Goal: Task Accomplishment & Management: Use online tool/utility

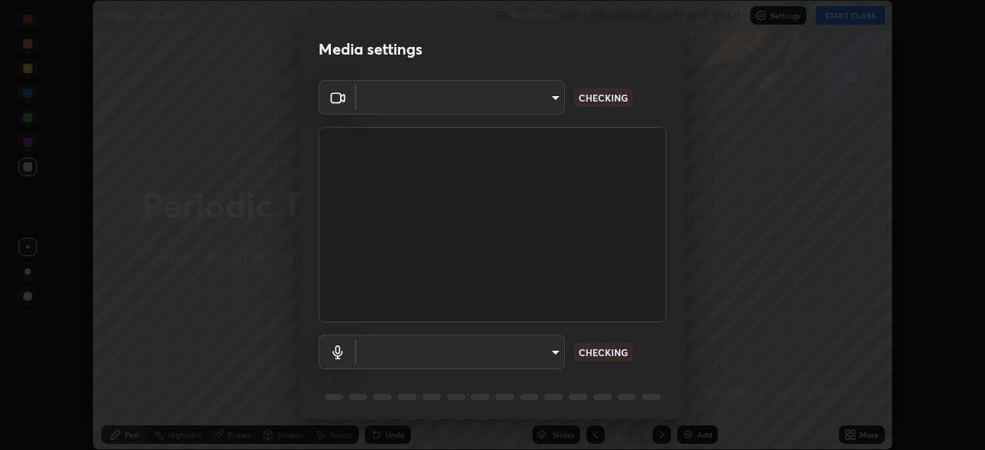
scroll to position [450, 984]
click at [557, 348] on body "Erase all Periodic Table-03 Recording WAS SCHEDULED TO START AT 10:00 AM Settin…" at bounding box center [492, 225] width 985 height 450
type input "6ee9b2c6c9a5678ab5214f7e96b3922f1b517bc999d2db28af292a13673a7194"
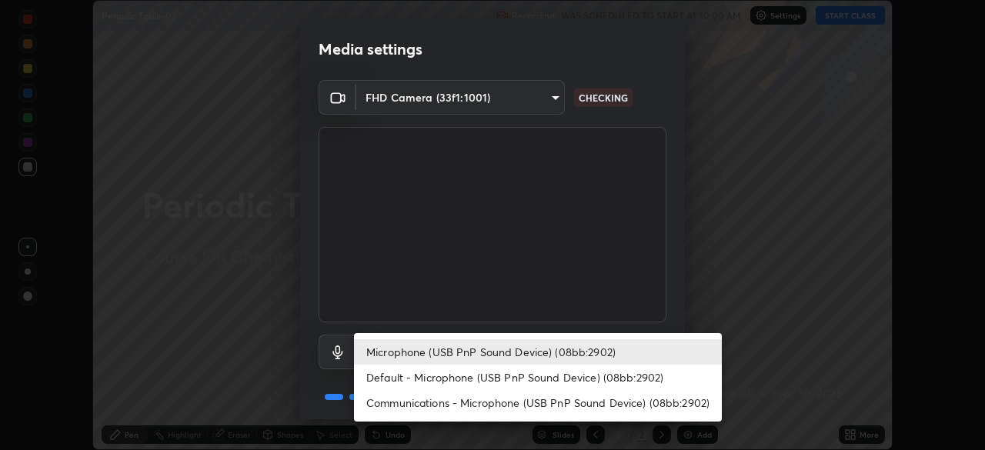
click at [575, 365] on li "Default - Microphone (USB PnP Sound Device) (08bb:2902)" at bounding box center [538, 377] width 368 height 25
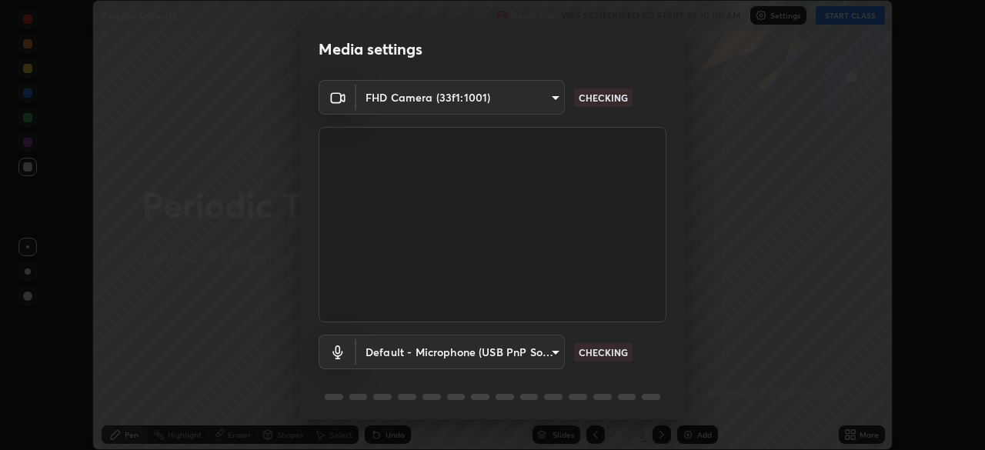
click at [544, 351] on body "Erase all Periodic Table-03 Recording WAS SCHEDULED TO START AT 10:00 AM Settin…" at bounding box center [492, 225] width 985 height 450
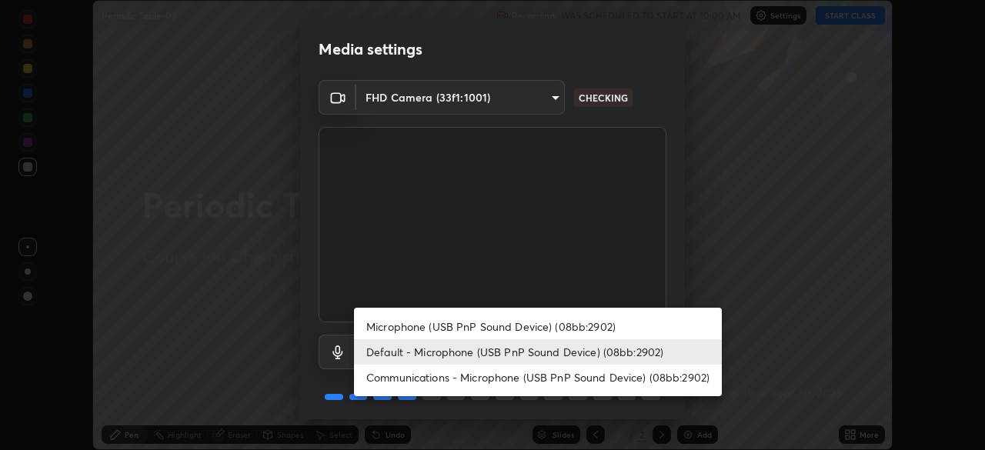
click at [545, 325] on li "Microphone (USB PnP Sound Device) (08bb:2902)" at bounding box center [538, 326] width 368 height 25
type input "d69259a39cf6ac2492a8378895a3ad9eba5f784ef6ce80e1a5d6c1c32a0e6b2d"
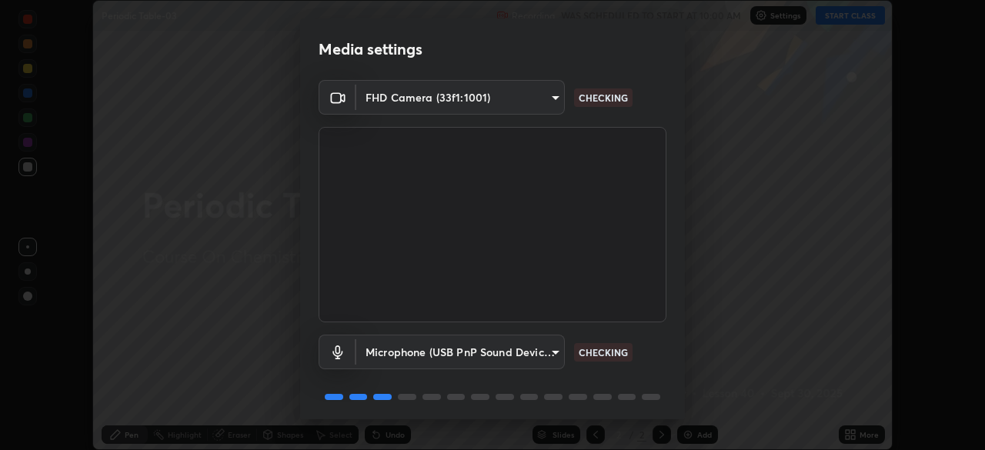
scroll to position [55, 0]
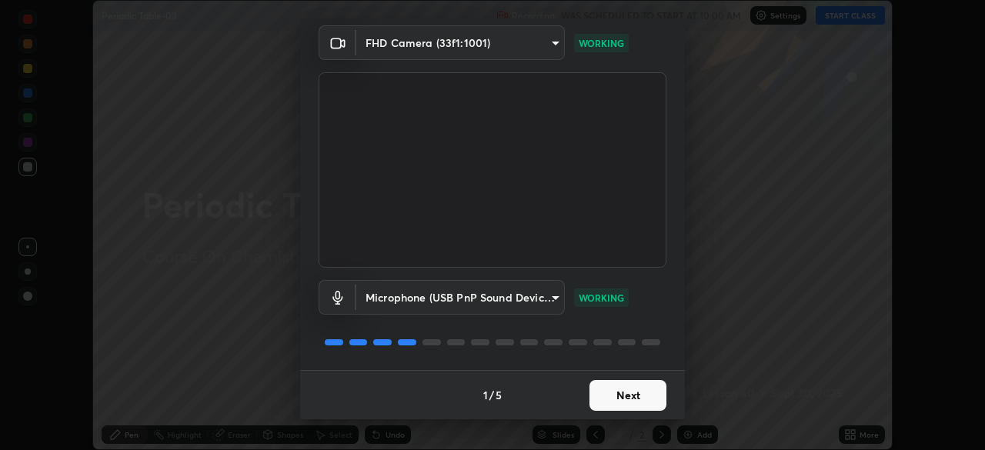
click at [638, 395] on button "Next" at bounding box center [627, 395] width 77 height 31
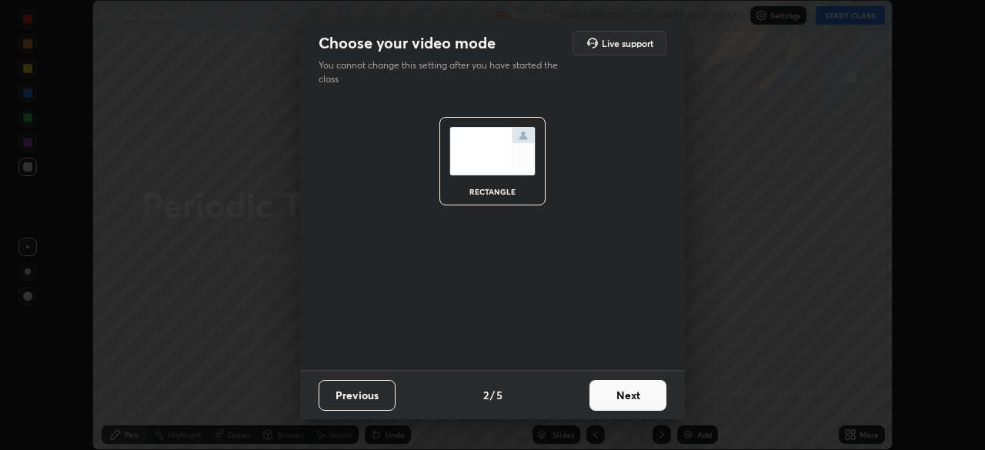
click at [642, 395] on button "Next" at bounding box center [627, 395] width 77 height 31
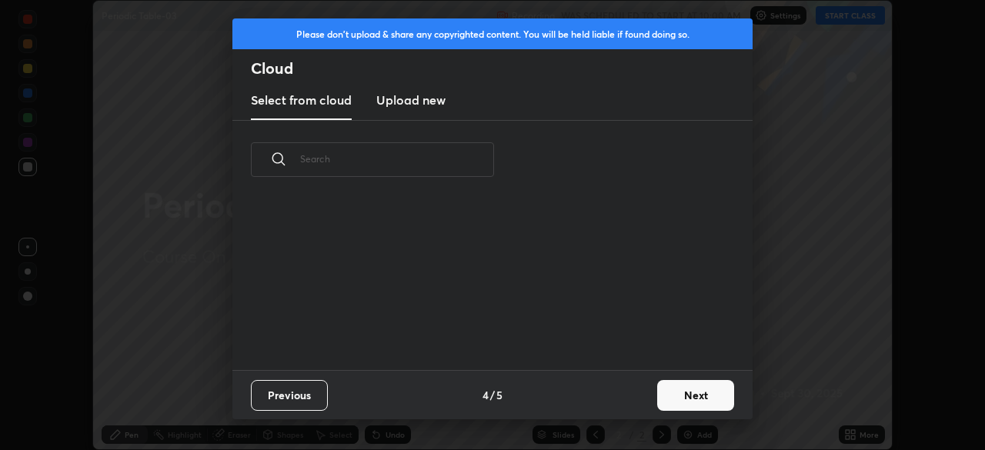
click at [657, 395] on button "Next" at bounding box center [695, 395] width 77 height 31
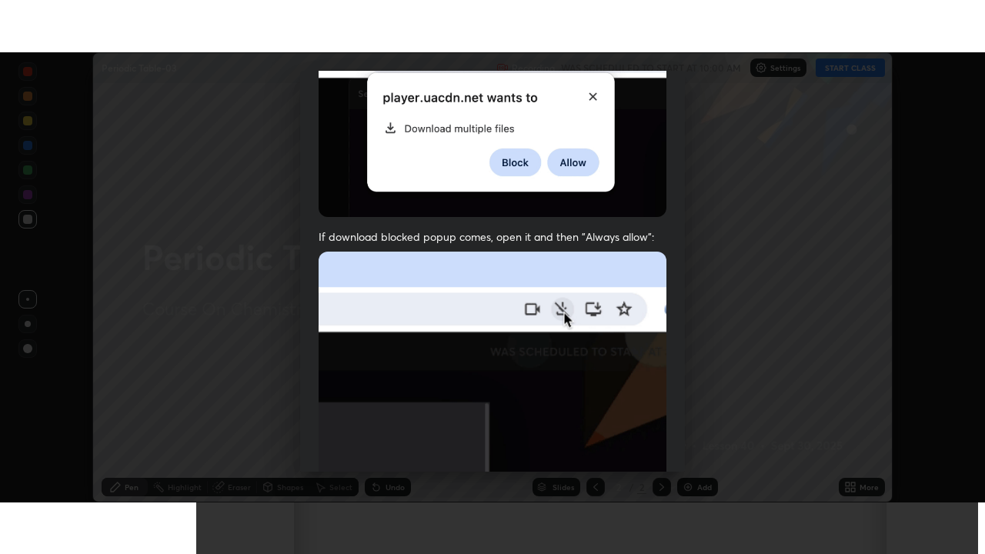
scroll to position [368, 0]
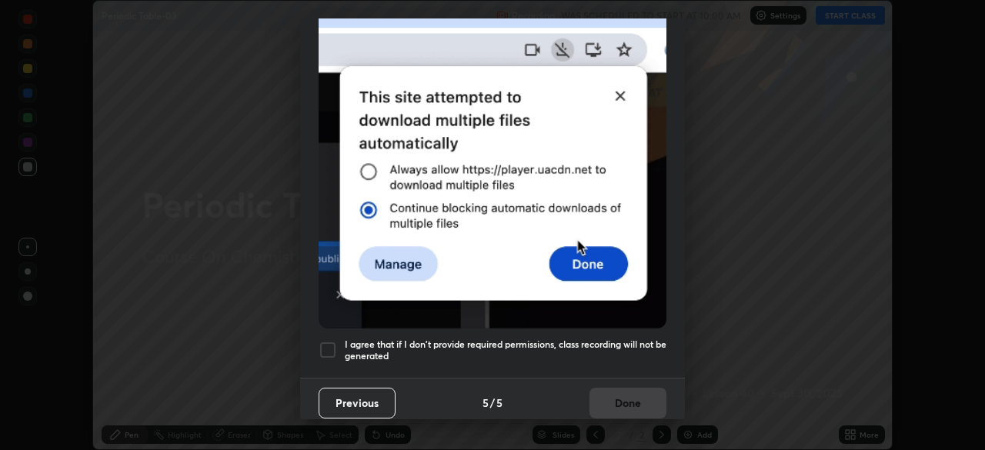
click at [631, 338] on h5 "I agree that if I don't provide required permissions, class recording will not …" at bounding box center [506, 350] width 322 height 24
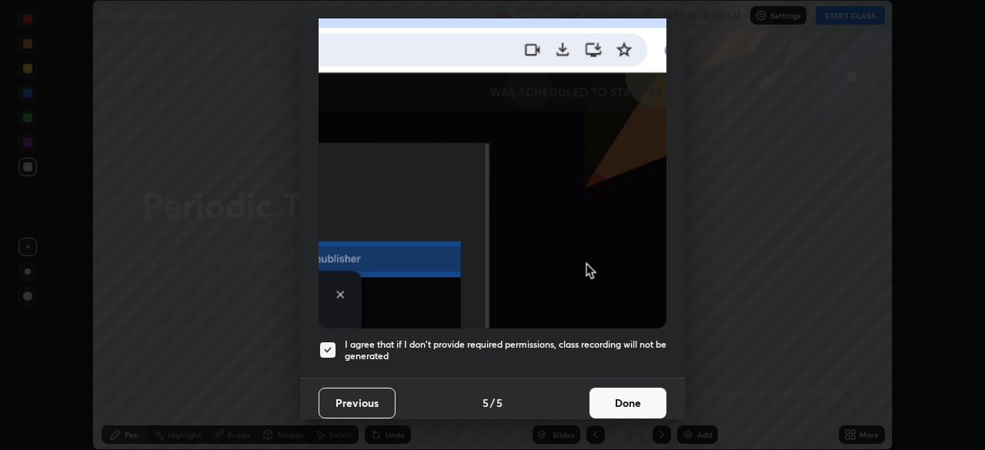
click at [629, 395] on button "Done" at bounding box center [627, 403] width 77 height 31
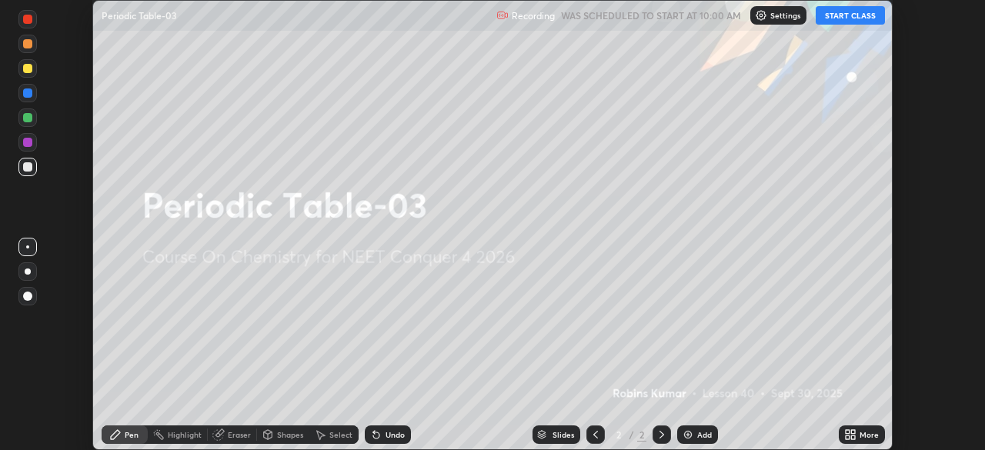
click at [856, 435] on div "More" at bounding box center [861, 434] width 46 height 18
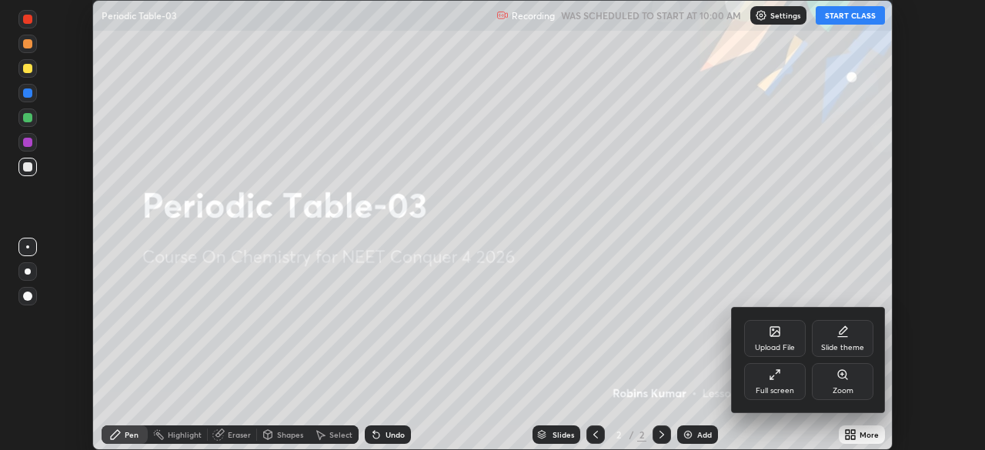
click at [771, 385] on div "Full screen" at bounding box center [775, 381] width 62 height 37
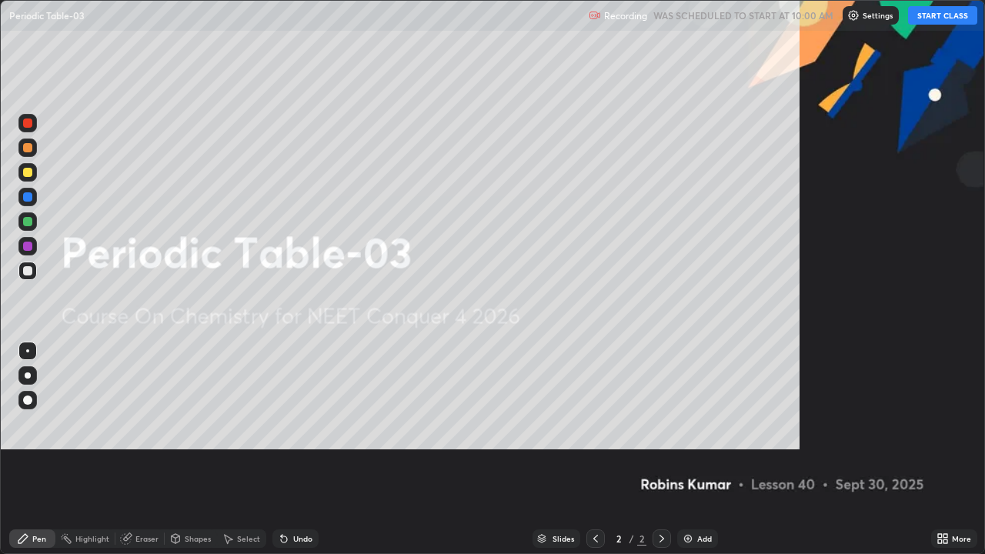
scroll to position [554, 985]
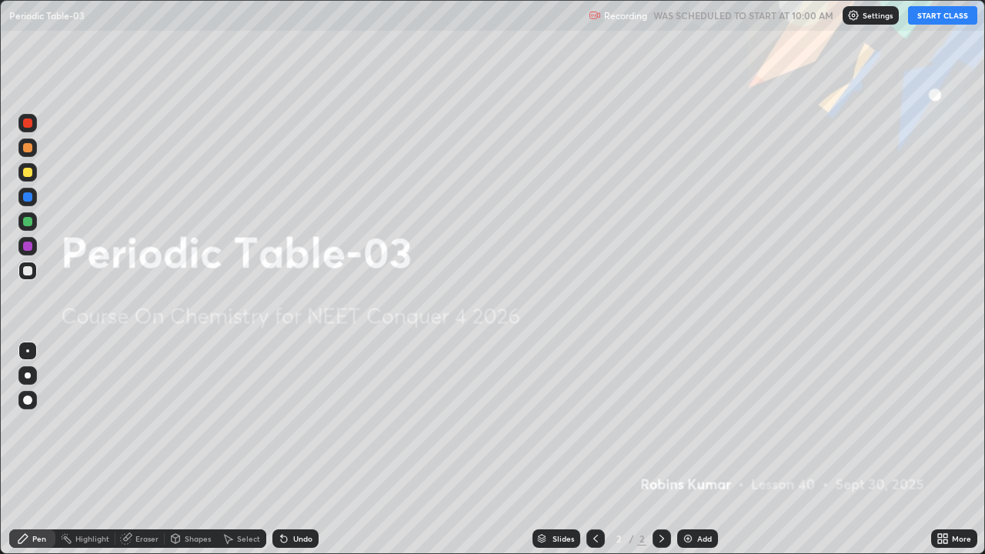
click at [935, 12] on button "START CLASS" at bounding box center [942, 15] width 69 height 18
click at [690, 449] on img at bounding box center [687, 538] width 12 height 12
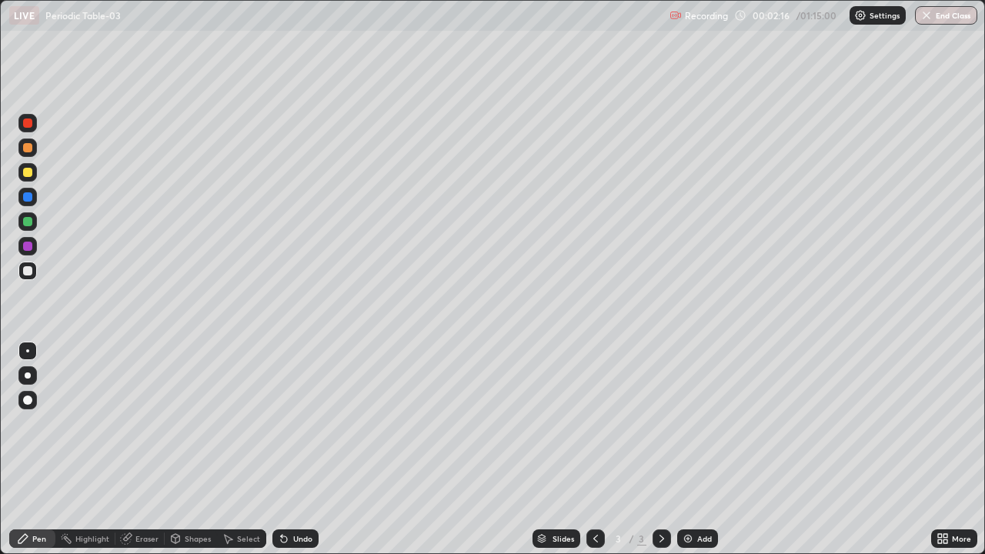
click at [687, 449] on img at bounding box center [687, 538] width 12 height 12
click at [691, 449] on img at bounding box center [687, 538] width 12 height 12
click at [692, 449] on div "Add" at bounding box center [697, 538] width 41 height 18
click at [691, 449] on img at bounding box center [687, 538] width 12 height 12
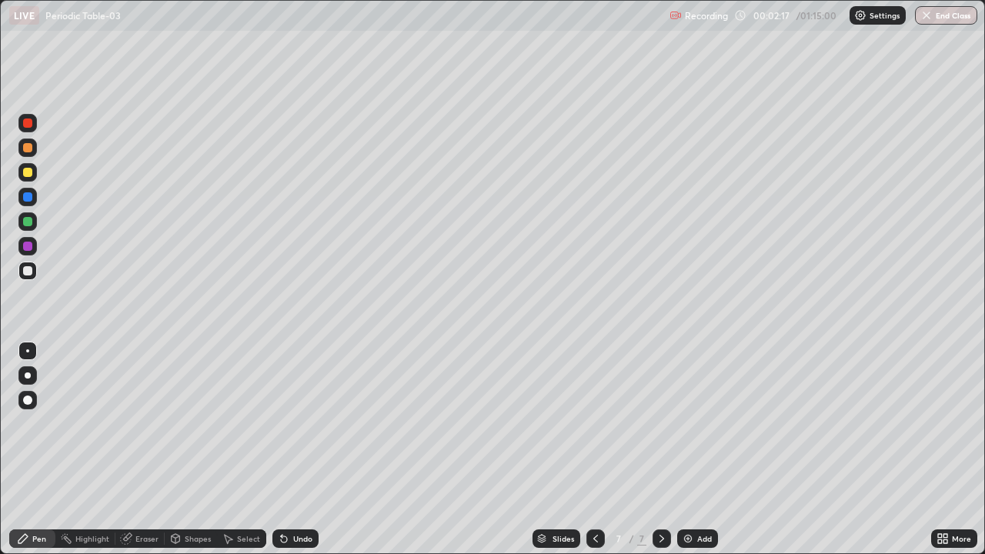
click at [692, 449] on img at bounding box center [687, 538] width 12 height 12
click at [691, 449] on img at bounding box center [687, 538] width 12 height 12
click at [690, 449] on div "Add" at bounding box center [697, 538] width 41 height 18
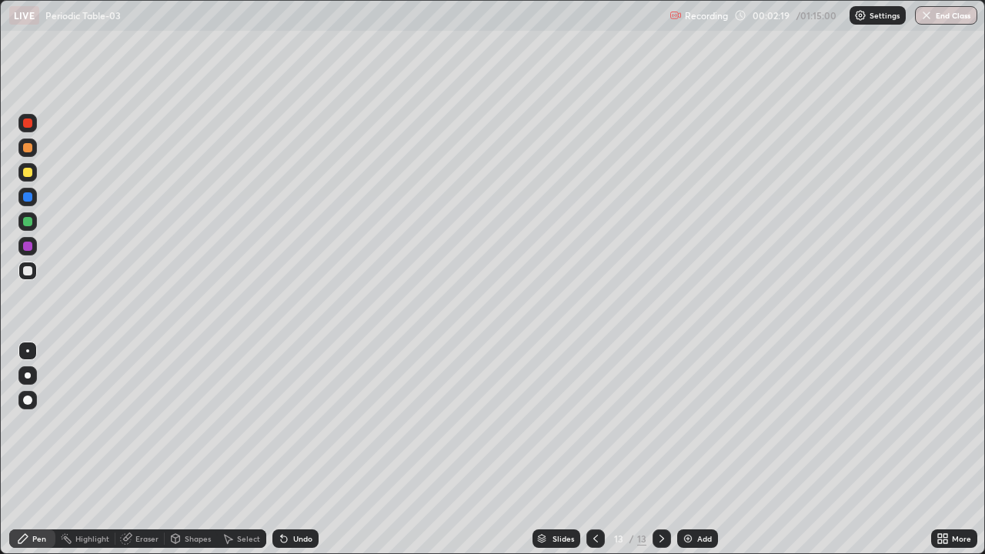
click at [690, 449] on div "Add" at bounding box center [697, 538] width 41 height 18
click at [688, 449] on div "Add" at bounding box center [697, 538] width 41 height 18
click at [659, 449] on icon at bounding box center [661, 538] width 12 height 12
click at [662, 449] on icon at bounding box center [661, 538] width 12 height 12
click at [658, 449] on icon at bounding box center [661, 538] width 12 height 12
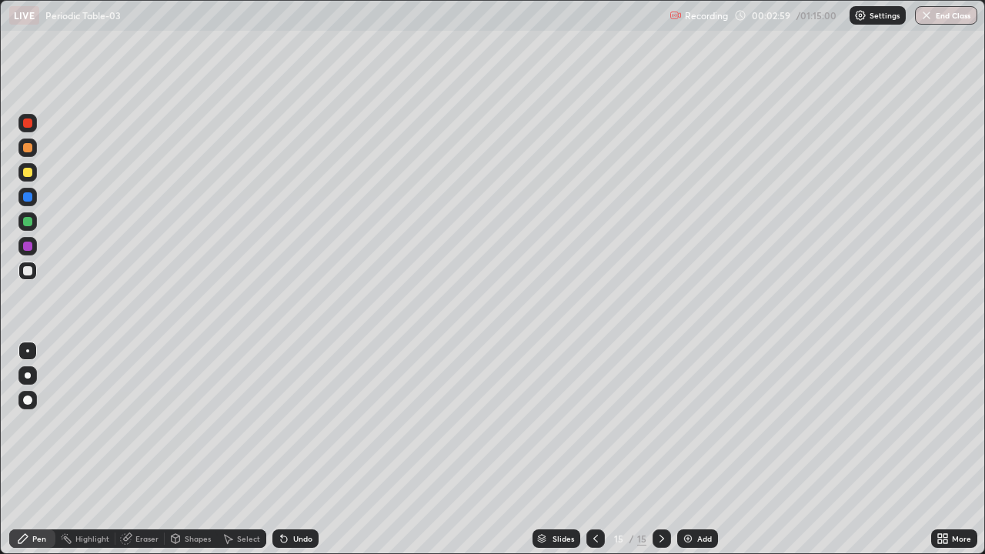
click at [591, 449] on icon at bounding box center [595, 538] width 12 height 12
click at [594, 449] on icon at bounding box center [595, 538] width 12 height 12
click at [594, 449] on icon at bounding box center [595, 539] width 5 height 8
click at [595, 449] on icon at bounding box center [595, 538] width 12 height 12
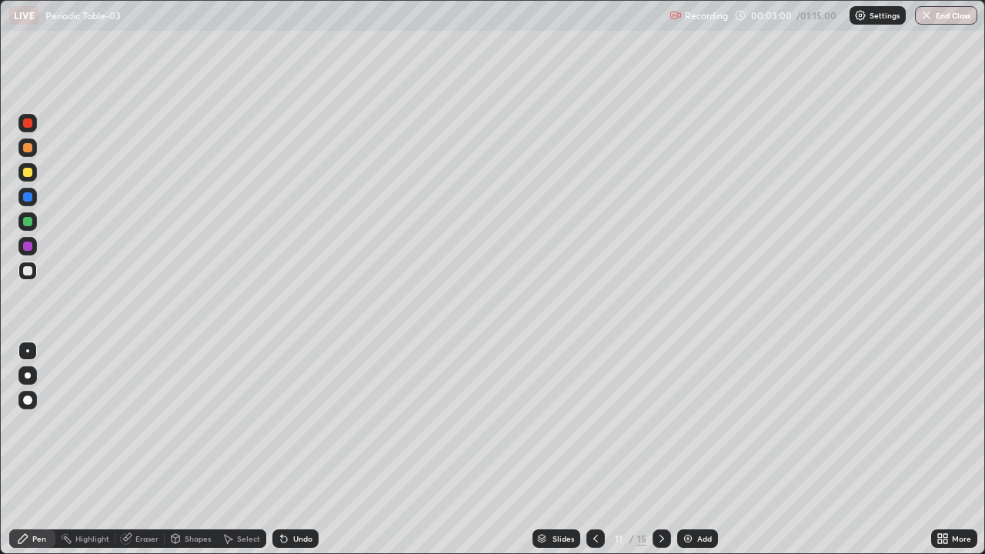
click at [594, 449] on icon at bounding box center [595, 538] width 12 height 12
click at [600, 449] on div at bounding box center [595, 538] width 18 height 18
click at [595, 449] on icon at bounding box center [595, 538] width 12 height 12
click at [595, 449] on div at bounding box center [595, 538] width 18 height 18
click at [594, 449] on icon at bounding box center [595, 538] width 12 height 12
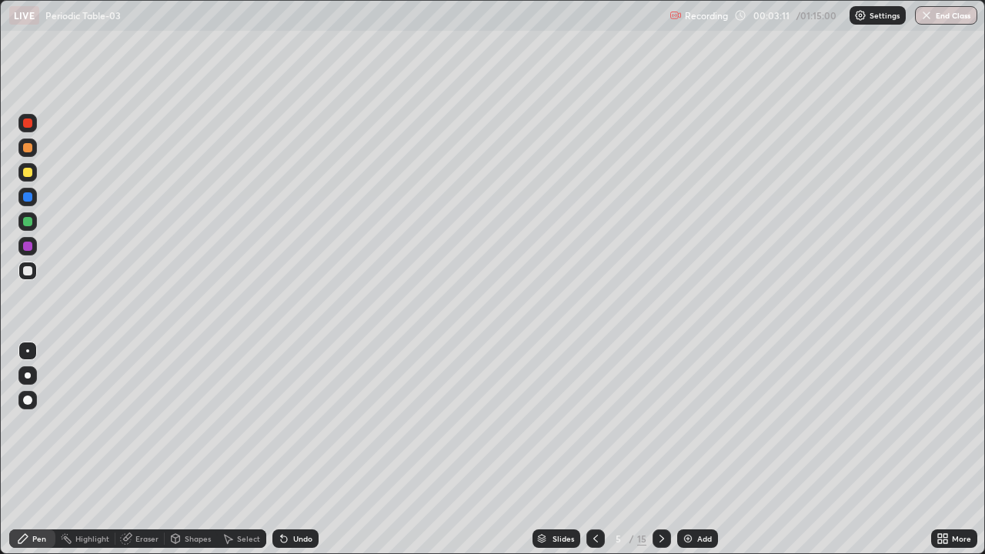
click at [595, 449] on icon at bounding box center [595, 538] width 12 height 12
click at [594, 449] on icon at bounding box center [595, 538] width 12 height 12
click at [23, 150] on div at bounding box center [27, 147] width 9 height 9
click at [552, 449] on div "Slides" at bounding box center [556, 538] width 48 height 18
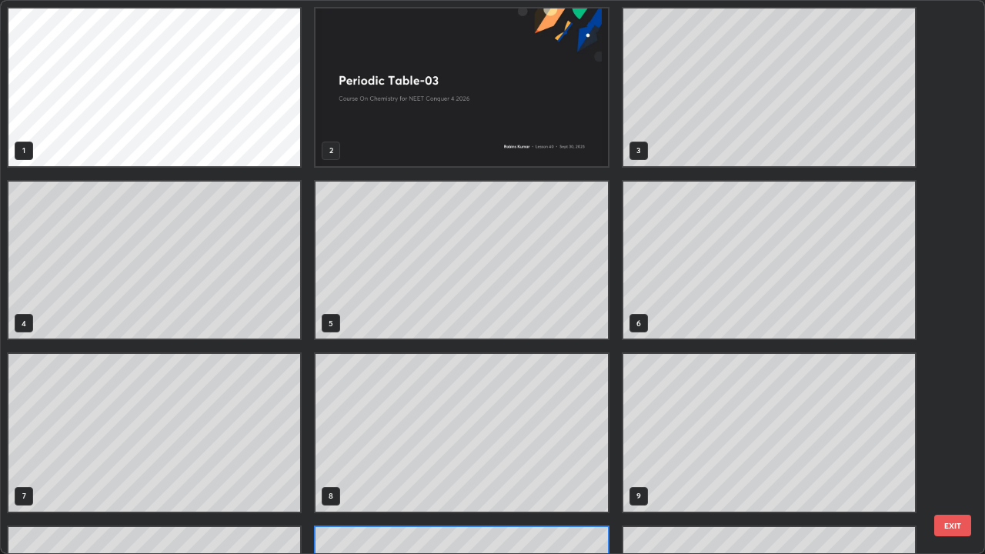
scroll to position [548, 975]
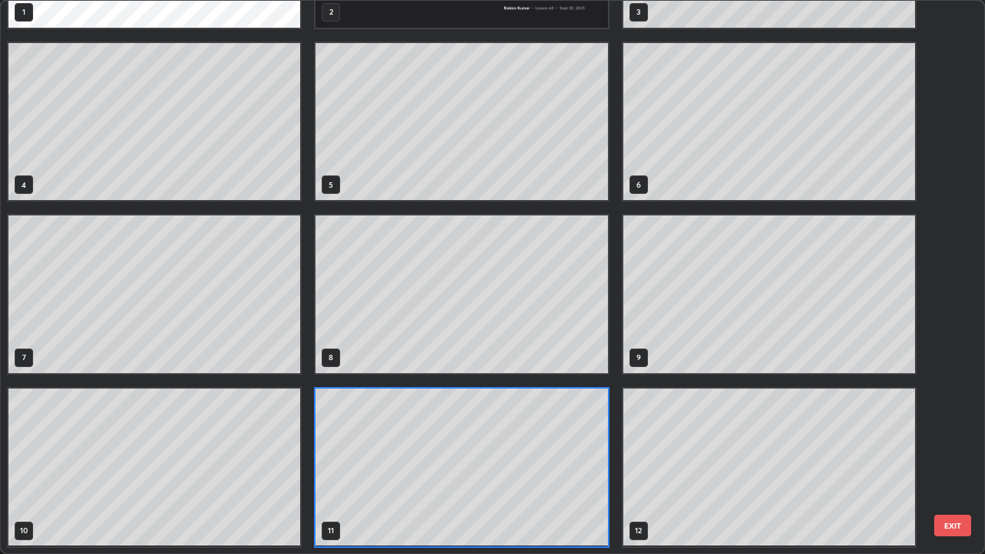
click at [934, 449] on button "EXIT" at bounding box center [952, 526] width 37 height 22
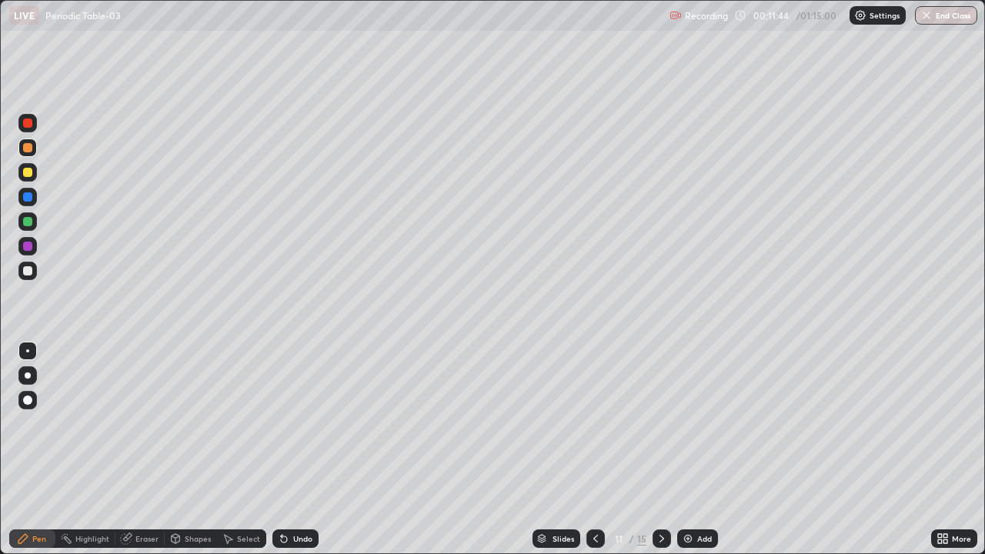
click at [958, 449] on div "More" at bounding box center [954, 538] width 46 height 18
click at [756, 14] on div "Recording 00:18:58 / 01:15:00 Settings End Class" at bounding box center [823, 16] width 308 height 30
click at [142, 449] on div "Eraser" at bounding box center [146, 539] width 23 height 8
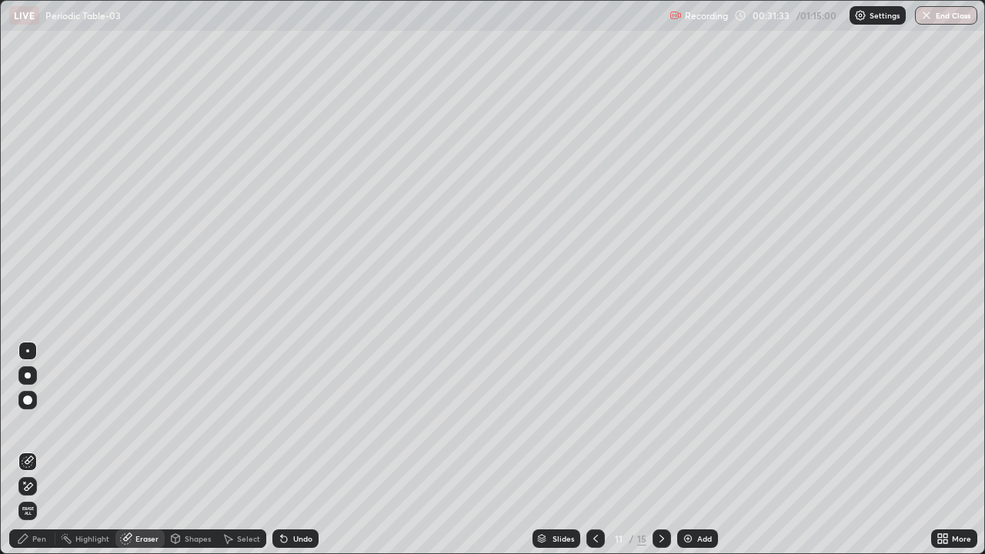
click at [26, 449] on icon at bounding box center [28, 486] width 12 height 13
click at [30, 449] on span "Erase all" at bounding box center [27, 510] width 17 height 9
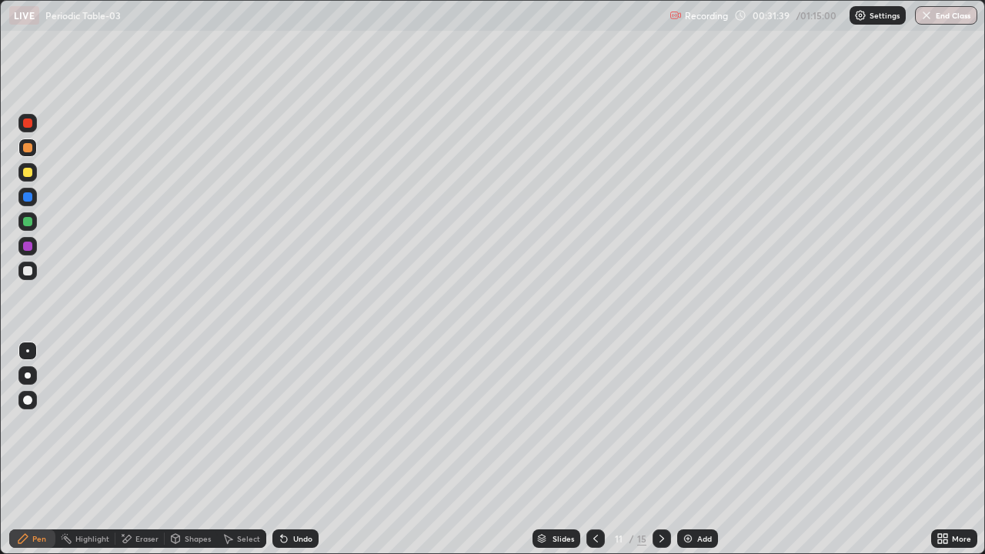
click at [28, 148] on div at bounding box center [27, 147] width 9 height 9
click at [25, 175] on div at bounding box center [27, 172] width 9 height 9
click at [299, 449] on div "Undo" at bounding box center [302, 539] width 19 height 8
click at [22, 449] on icon at bounding box center [23, 538] width 12 height 12
click at [35, 267] on div at bounding box center [27, 271] width 18 height 18
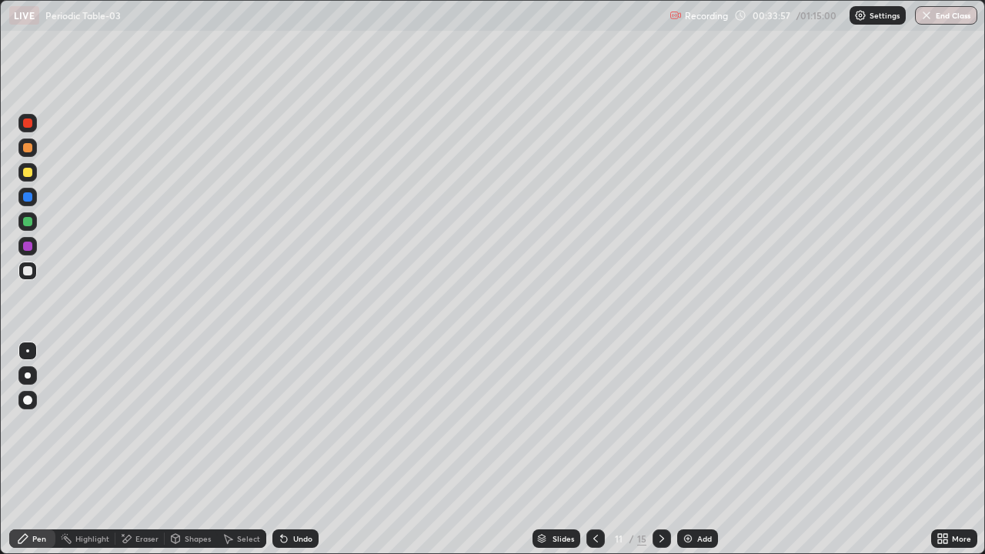
click at [30, 198] on div at bounding box center [27, 196] width 9 height 9
click at [28, 155] on div at bounding box center [27, 147] width 18 height 18
click at [281, 449] on icon at bounding box center [282, 536] width 2 height 2
click at [281, 449] on icon at bounding box center [284, 539] width 6 height 6
click at [25, 225] on div at bounding box center [27, 221] width 9 height 9
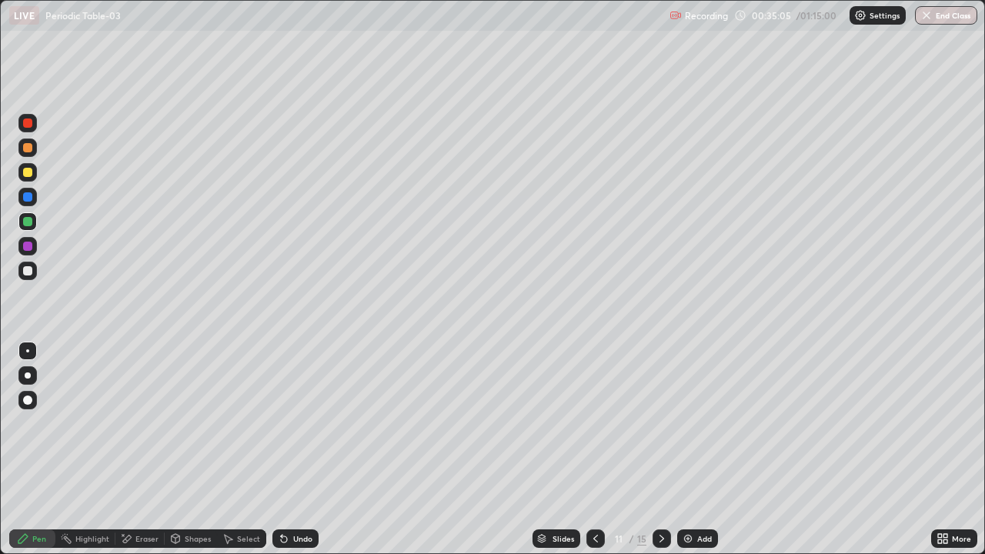
click at [28, 271] on div at bounding box center [27, 270] width 9 height 9
click at [28, 246] on div at bounding box center [27, 246] width 9 height 9
click at [34, 124] on div at bounding box center [27, 123] width 18 height 18
click at [281, 449] on icon at bounding box center [282, 536] width 2 height 2
click at [31, 267] on div at bounding box center [27, 270] width 9 height 9
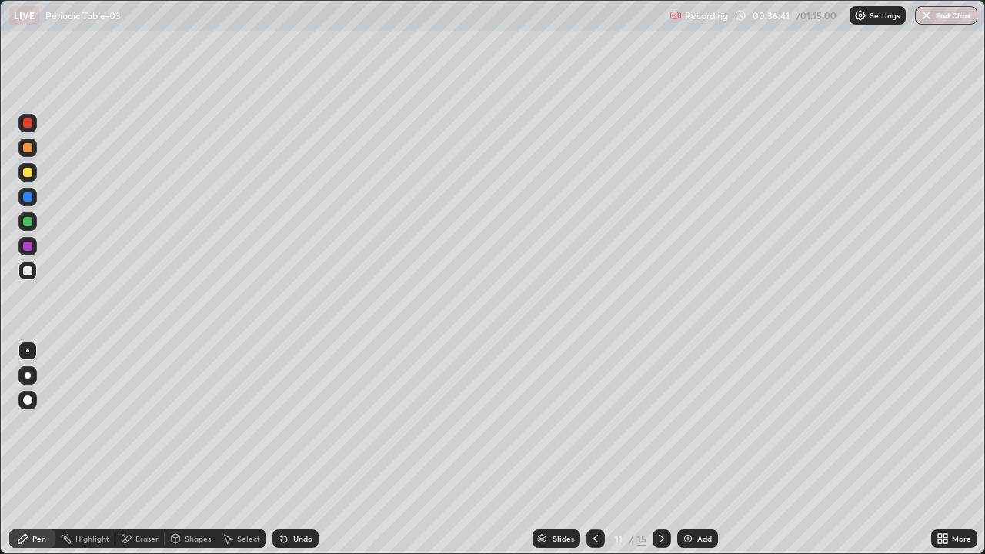
click at [29, 222] on div at bounding box center [27, 221] width 9 height 9
click at [30, 151] on div at bounding box center [27, 147] width 9 height 9
click at [185, 449] on div "Shapes" at bounding box center [198, 539] width 26 height 8
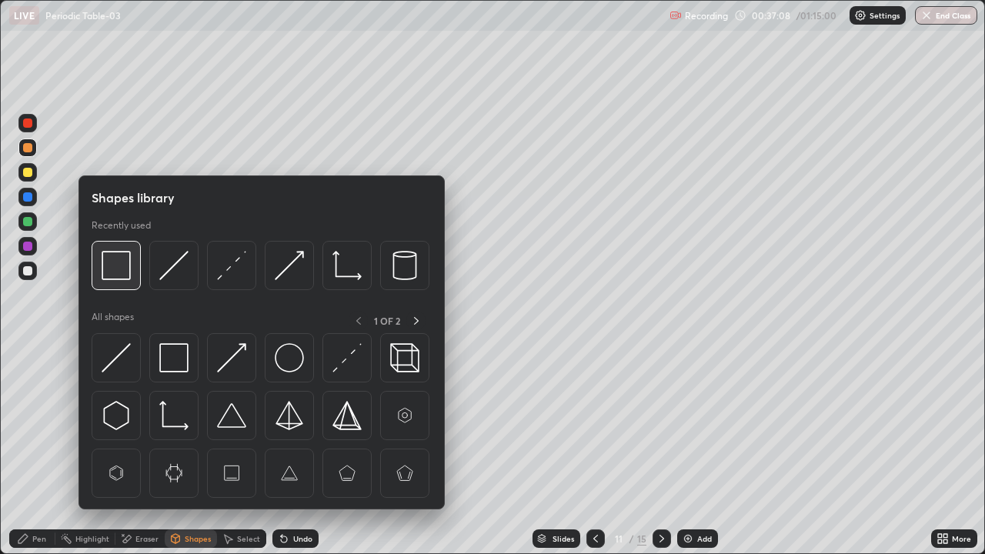
click at [118, 278] on img at bounding box center [116, 265] width 29 height 29
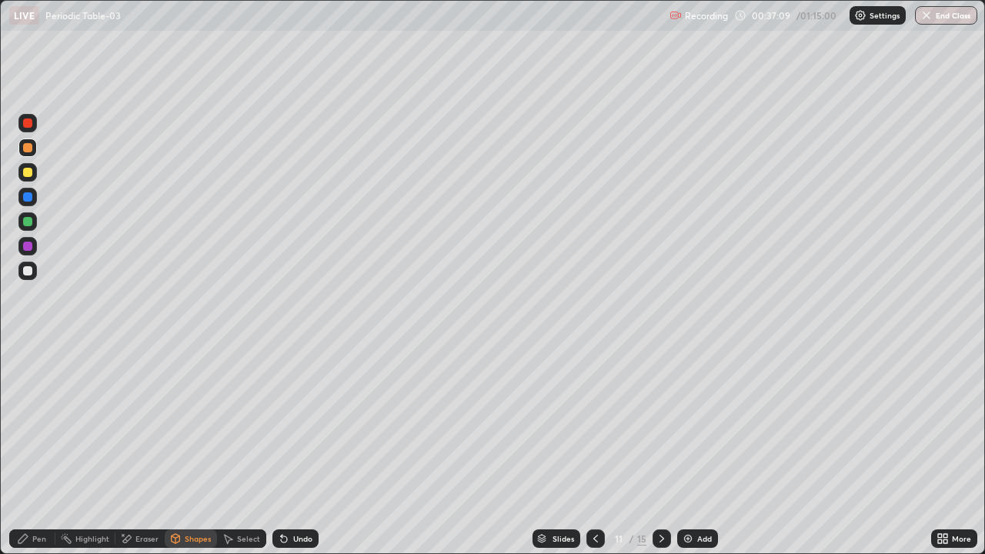
click at [33, 245] on div at bounding box center [27, 246] width 18 height 18
click at [28, 148] on div at bounding box center [27, 147] width 9 height 9
click at [285, 449] on icon at bounding box center [284, 538] width 12 height 12
click at [234, 449] on div "Select" at bounding box center [241, 538] width 49 height 18
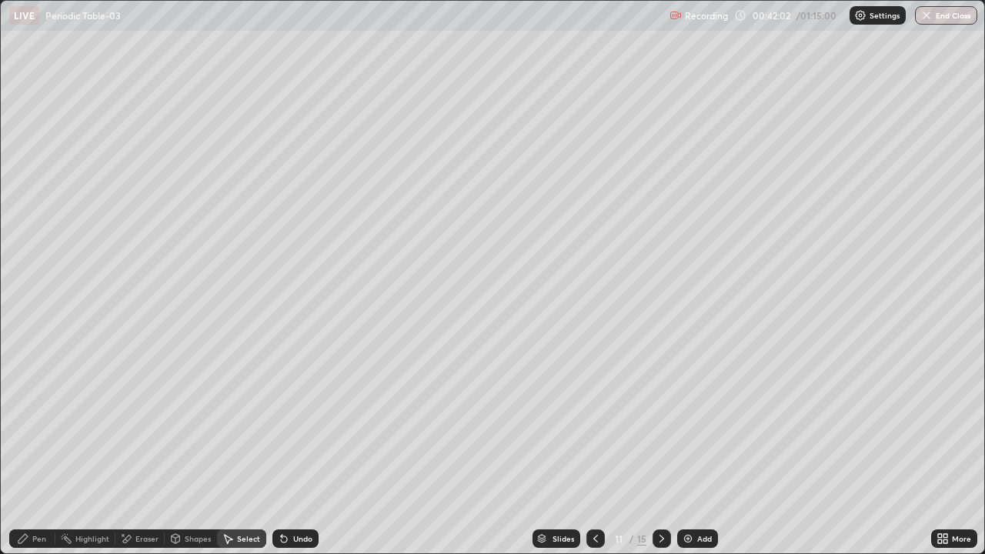
click at [91, 449] on div "Highlight" at bounding box center [92, 539] width 34 height 8
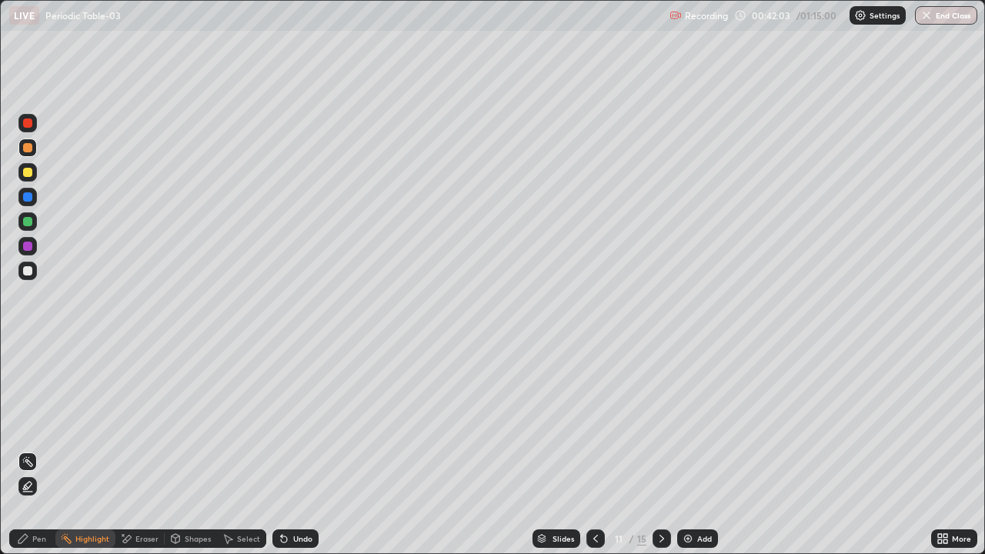
click at [35, 246] on div at bounding box center [27, 246] width 18 height 18
click at [655, 449] on icon at bounding box center [661, 538] width 12 height 12
click at [24, 449] on icon at bounding box center [23, 538] width 12 height 12
click at [26, 148] on div at bounding box center [27, 147] width 9 height 9
click at [28, 268] on div at bounding box center [27, 270] width 9 height 9
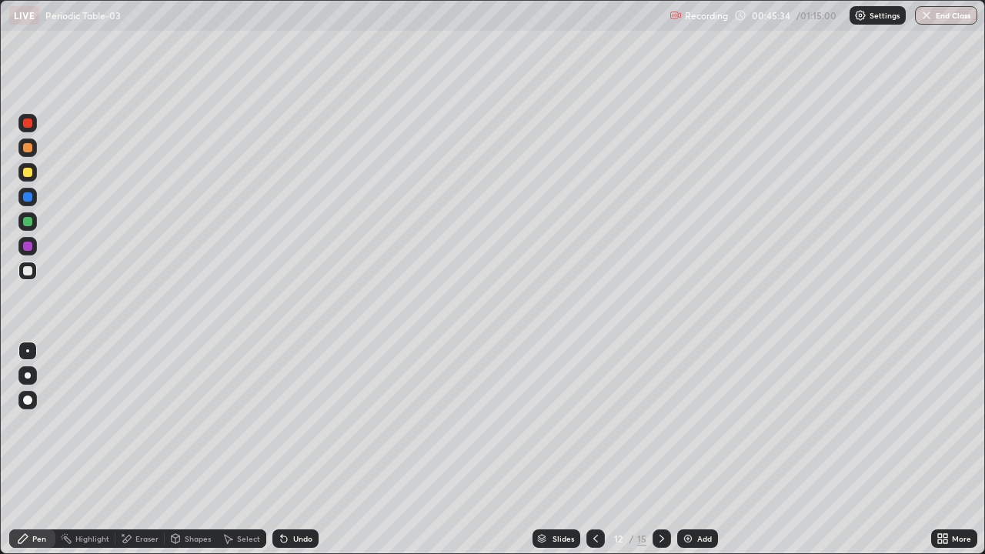
click at [28, 198] on div at bounding box center [27, 196] width 9 height 9
click at [26, 222] on div at bounding box center [27, 221] width 9 height 9
click at [29, 243] on div at bounding box center [27, 246] width 9 height 9
click at [28, 225] on div at bounding box center [27, 221] width 9 height 9
click at [31, 198] on div at bounding box center [27, 196] width 9 height 9
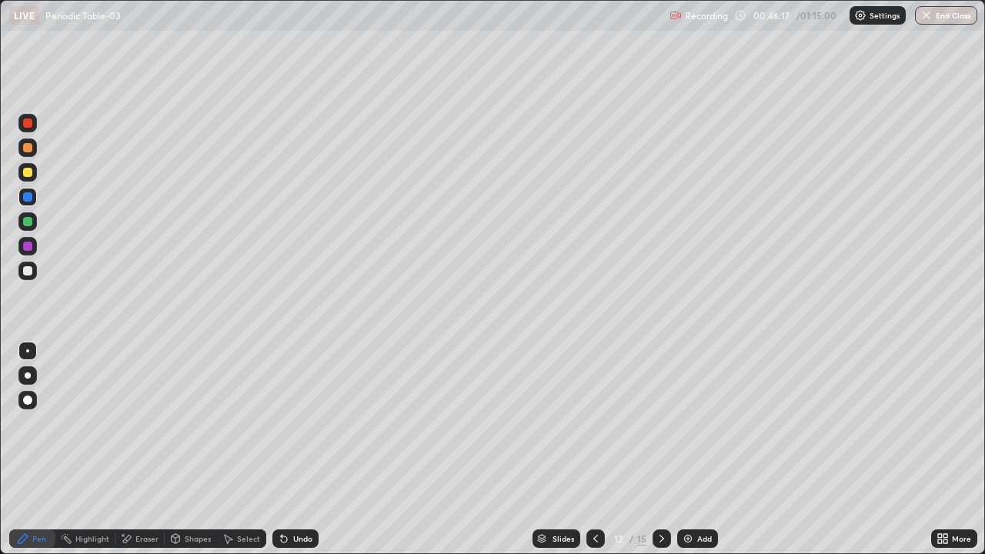
click at [28, 270] on div at bounding box center [27, 270] width 9 height 9
click at [30, 245] on div at bounding box center [27, 246] width 9 height 9
click at [25, 221] on div at bounding box center [27, 221] width 9 height 9
click at [136, 449] on div "Eraser" at bounding box center [139, 538] width 49 height 18
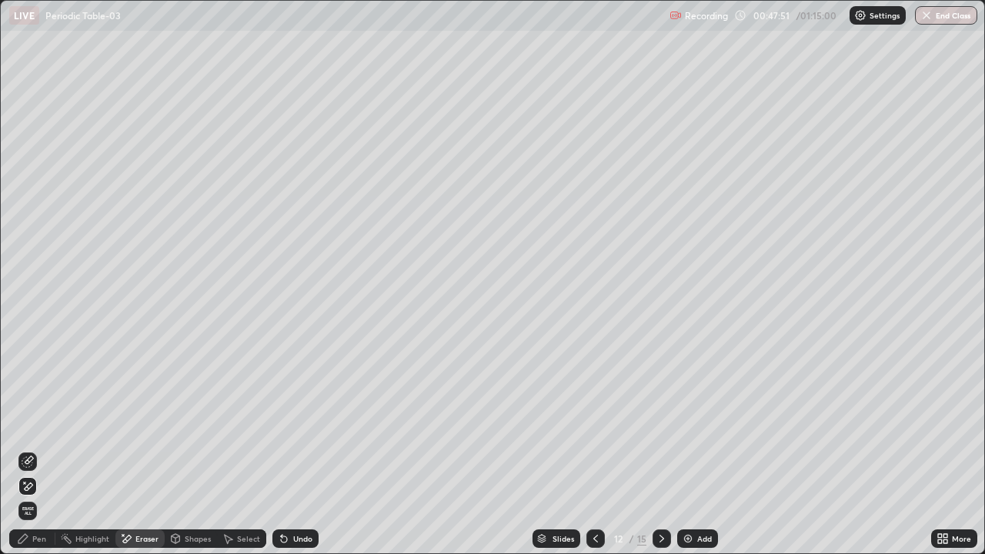
click at [22, 449] on icon at bounding box center [28, 486] width 12 height 13
click at [35, 449] on div "Pen" at bounding box center [39, 539] width 14 height 8
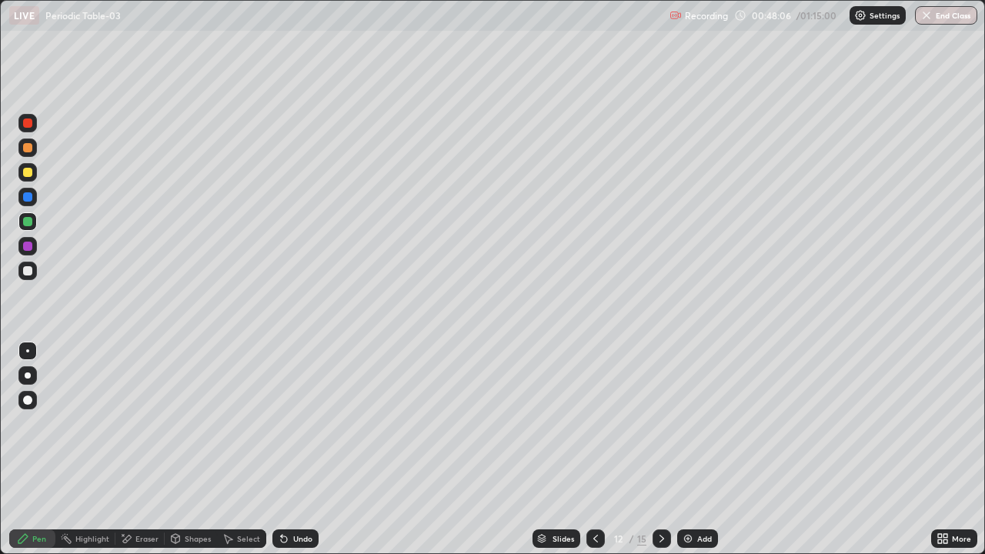
click at [137, 449] on div "Eraser" at bounding box center [139, 538] width 49 height 18
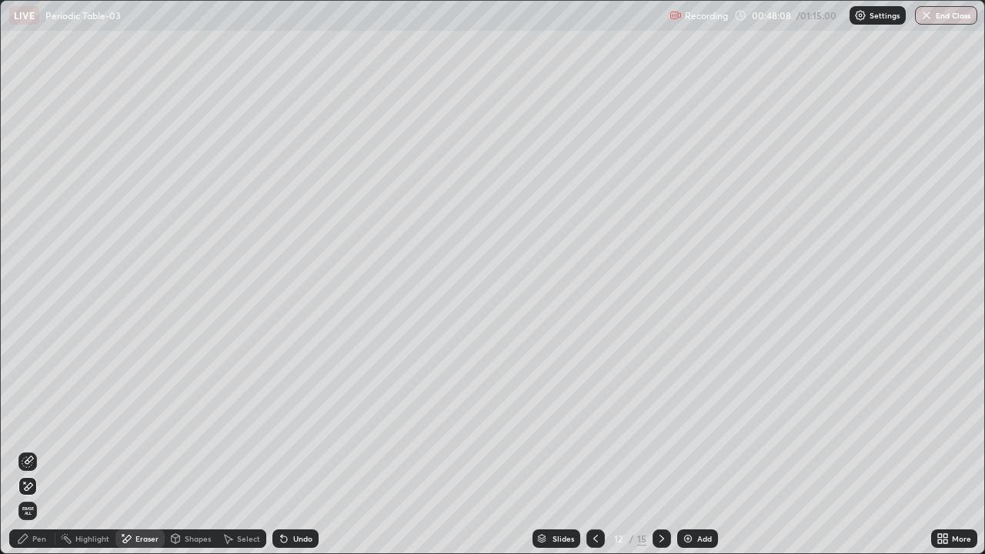
click at [32, 449] on div "Pen" at bounding box center [39, 539] width 14 height 8
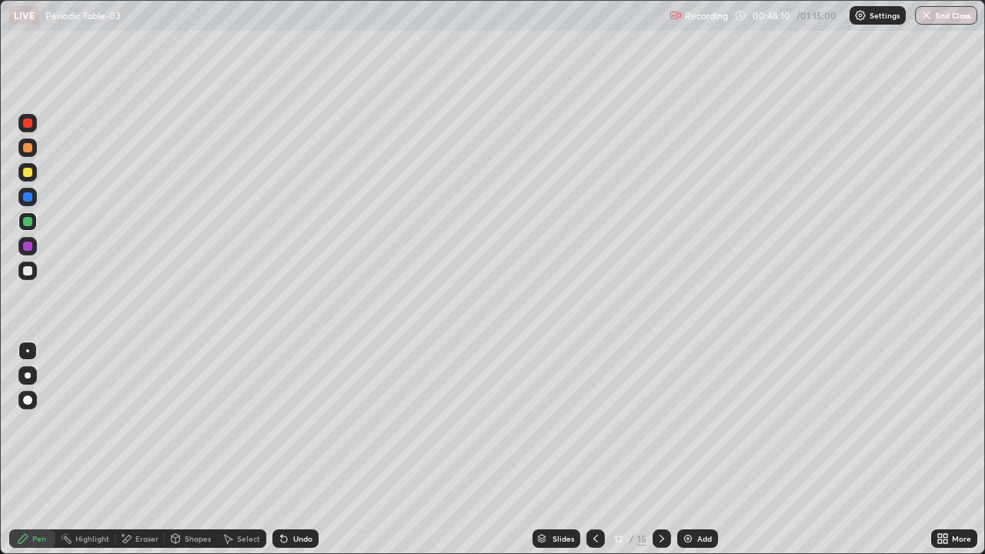
click at [30, 149] on div at bounding box center [27, 147] width 9 height 9
click at [34, 265] on div at bounding box center [27, 271] width 18 height 18
click at [308, 449] on div "Undo" at bounding box center [295, 538] width 46 height 18
click at [296, 449] on div "Undo" at bounding box center [295, 538] width 46 height 18
click at [287, 449] on icon at bounding box center [284, 538] width 12 height 12
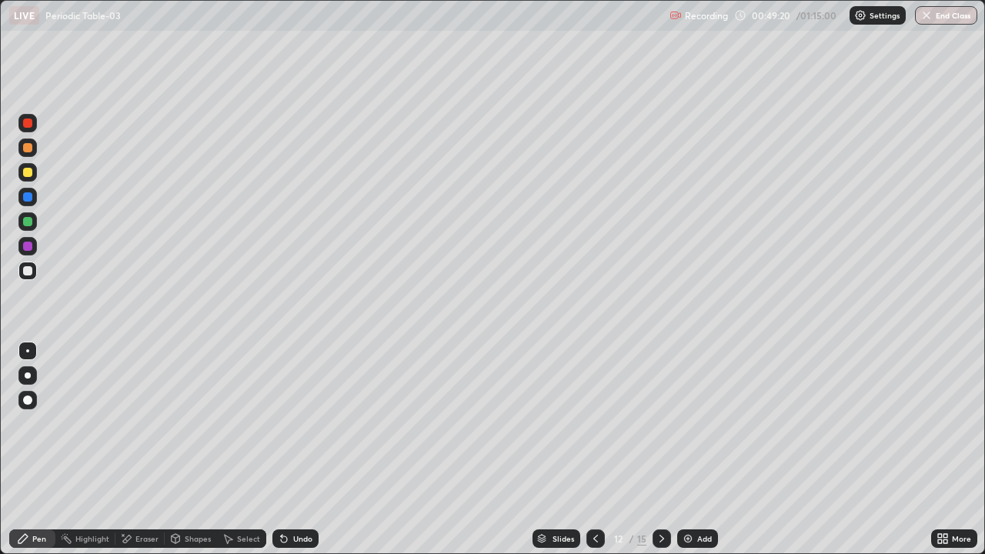
click at [299, 449] on div "Undo" at bounding box center [295, 538] width 46 height 18
click at [33, 148] on div at bounding box center [27, 147] width 18 height 18
click at [31, 249] on div at bounding box center [27, 246] width 9 height 9
click at [27, 222] on div at bounding box center [27, 221] width 9 height 9
click at [28, 126] on div at bounding box center [27, 122] width 9 height 9
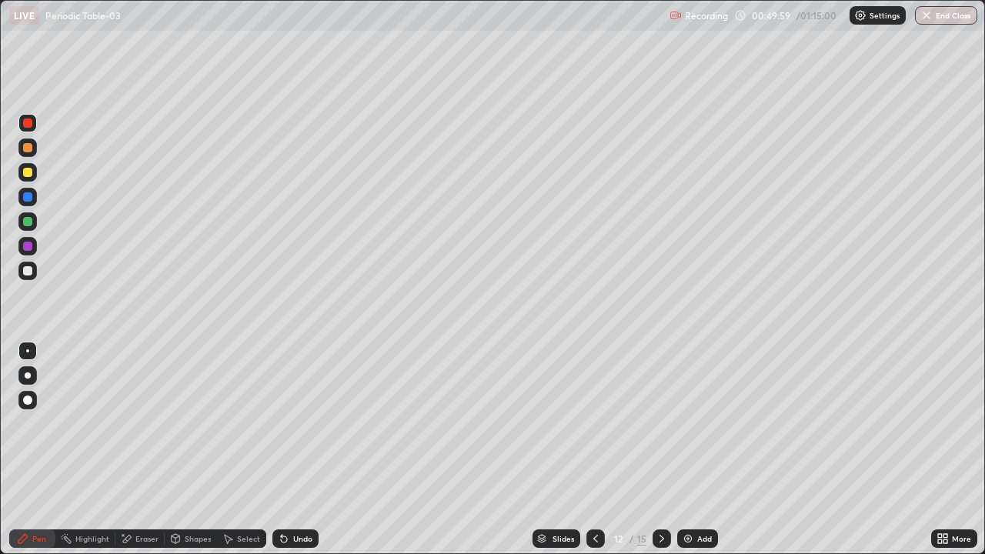
click at [27, 218] on div at bounding box center [27, 221] width 9 height 9
click at [25, 196] on div at bounding box center [27, 196] width 9 height 9
click at [26, 250] on div at bounding box center [27, 246] width 9 height 9
click at [25, 148] on div at bounding box center [27, 147] width 9 height 9
click at [96, 449] on div "Highlight" at bounding box center [92, 539] width 34 height 8
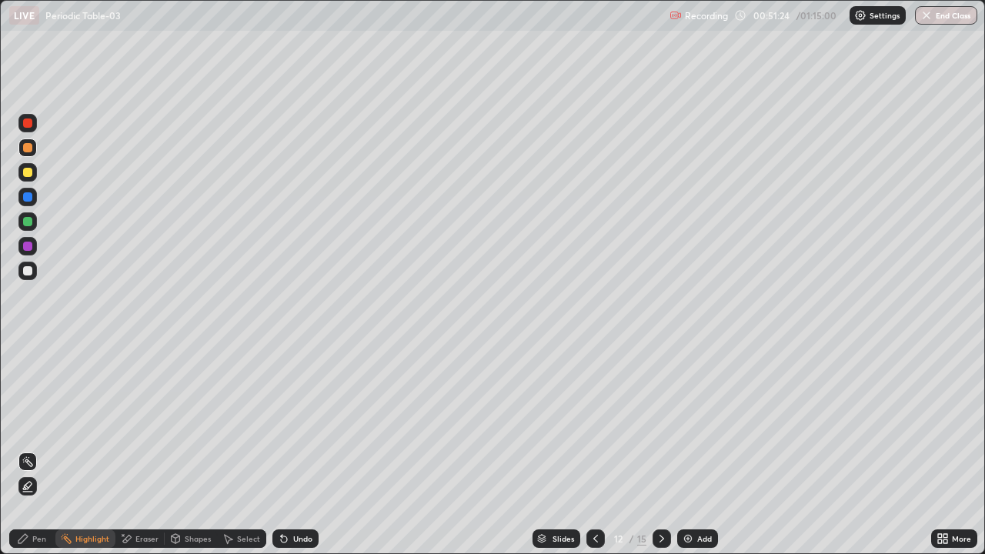
click at [28, 272] on div at bounding box center [27, 270] width 9 height 9
click at [660, 449] on icon at bounding box center [661, 538] width 12 height 12
click at [32, 449] on div "Pen" at bounding box center [39, 539] width 14 height 8
click at [24, 152] on div at bounding box center [27, 147] width 18 height 18
click at [28, 271] on div at bounding box center [27, 270] width 9 height 9
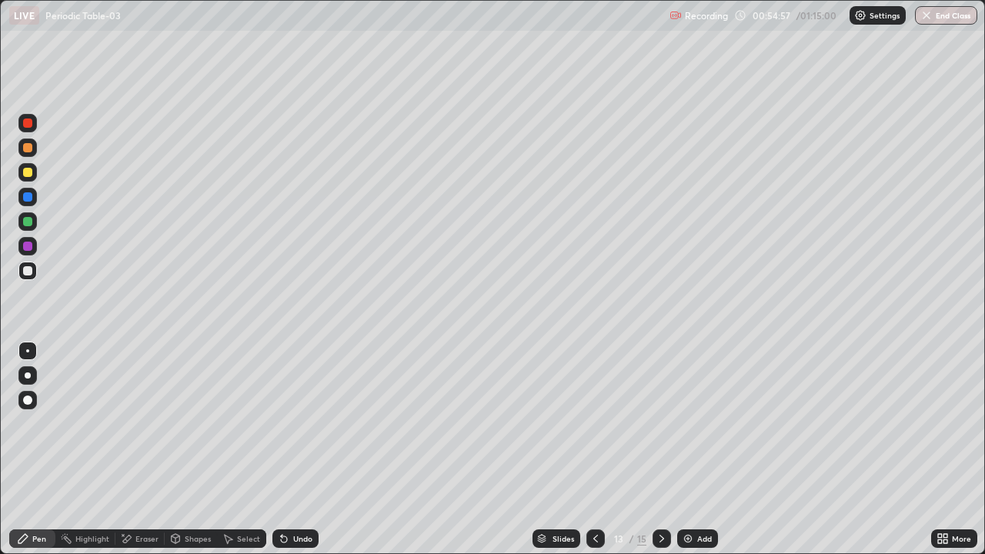
click at [143, 449] on div "Eraser" at bounding box center [146, 539] width 23 height 8
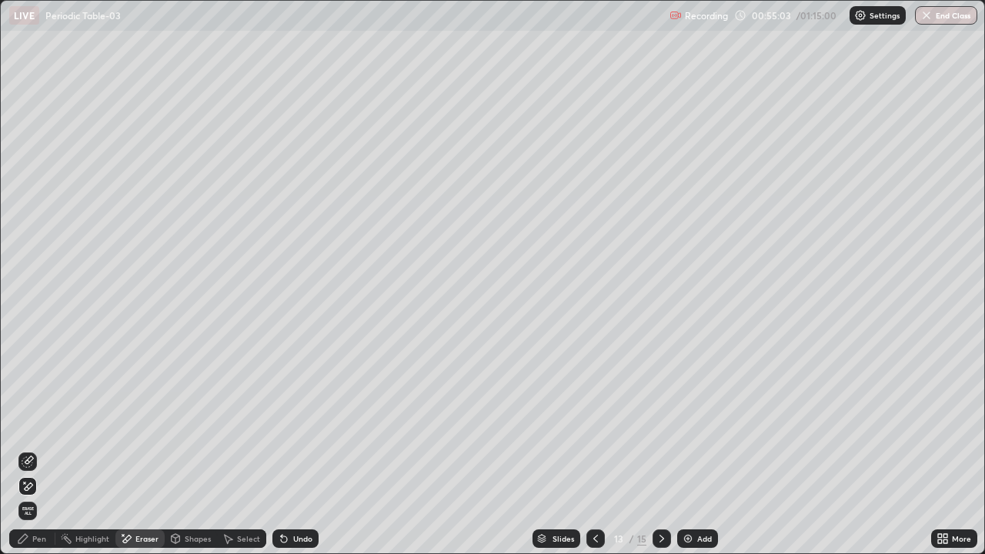
click at [25, 449] on icon at bounding box center [23, 538] width 12 height 12
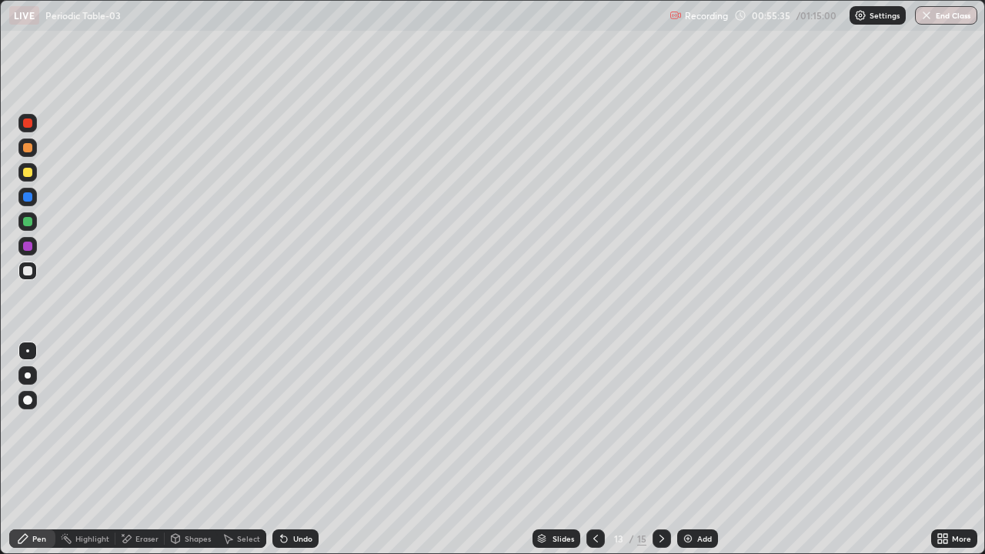
click at [30, 225] on div at bounding box center [27, 221] width 9 height 9
click at [30, 173] on div at bounding box center [27, 172] width 9 height 9
click at [27, 198] on div at bounding box center [27, 196] width 9 height 9
click at [29, 245] on div at bounding box center [27, 246] width 9 height 9
click at [306, 449] on div "Undo" at bounding box center [295, 538] width 46 height 18
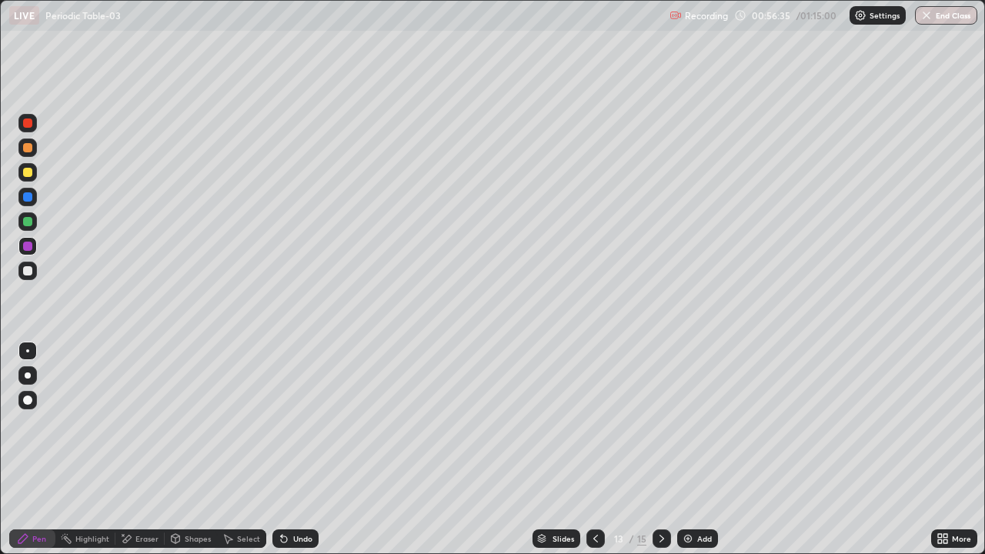
click at [300, 449] on div "Undo" at bounding box center [295, 538] width 46 height 18
click at [31, 124] on div at bounding box center [27, 122] width 9 height 9
click at [29, 195] on div at bounding box center [27, 196] width 9 height 9
click at [28, 246] on div at bounding box center [27, 246] width 9 height 9
click at [29, 122] on div at bounding box center [27, 122] width 9 height 9
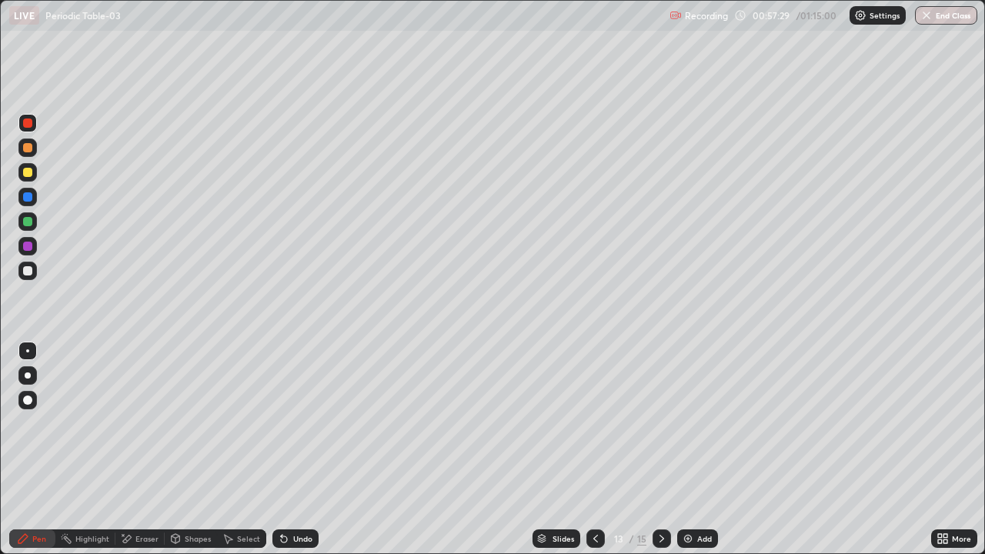
click at [30, 199] on div at bounding box center [27, 196] width 9 height 9
click at [33, 124] on div at bounding box center [27, 123] width 18 height 18
click at [28, 195] on div at bounding box center [27, 196] width 9 height 9
click at [33, 123] on div at bounding box center [27, 123] width 18 height 18
click at [26, 270] on div at bounding box center [27, 270] width 9 height 9
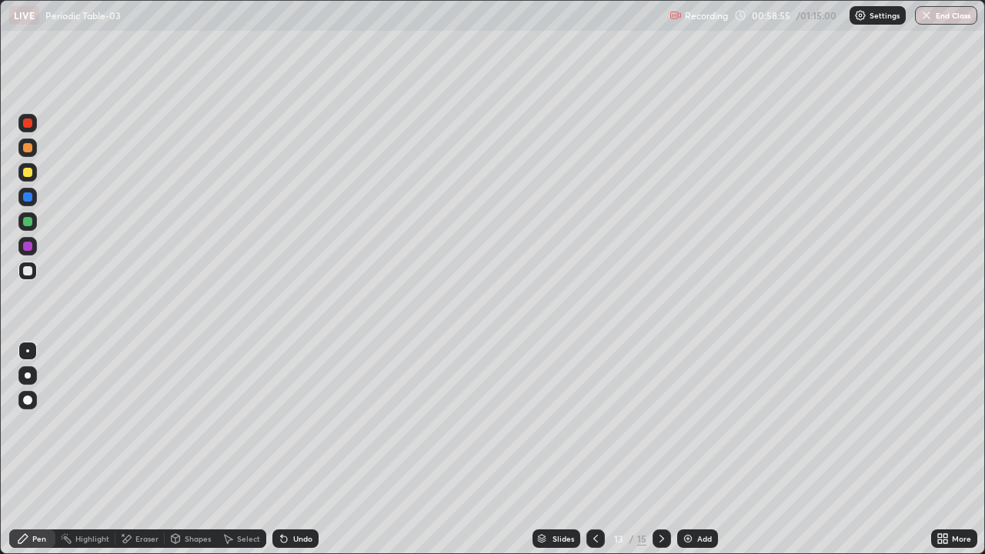
click at [30, 200] on div at bounding box center [27, 196] width 9 height 9
click at [25, 122] on div at bounding box center [27, 122] width 9 height 9
click at [306, 449] on div "Undo" at bounding box center [302, 539] width 19 height 8
click at [664, 449] on div at bounding box center [661, 538] width 18 height 18
click at [25, 194] on div at bounding box center [27, 196] width 9 height 9
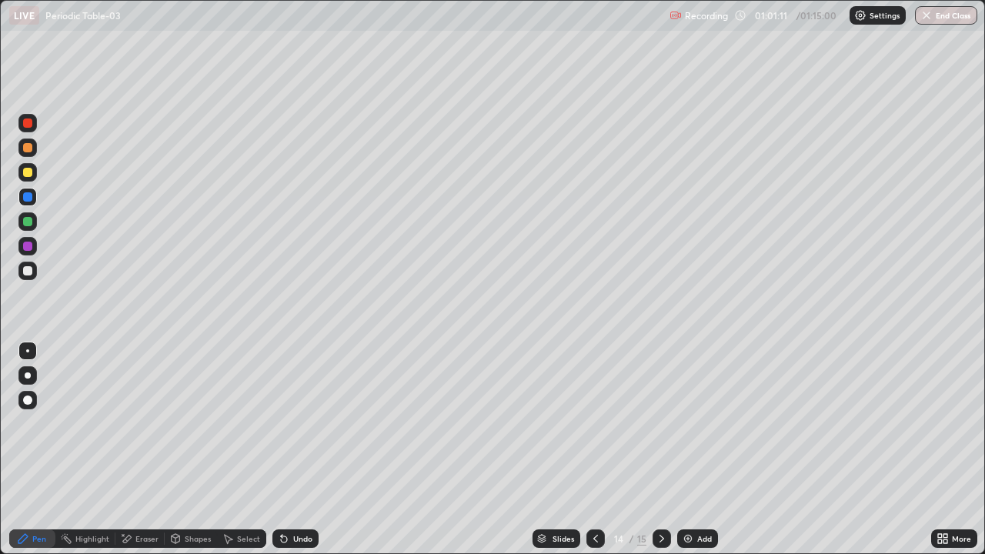
click at [28, 123] on div at bounding box center [27, 122] width 9 height 9
click at [27, 194] on div at bounding box center [27, 196] width 9 height 9
click at [32, 126] on div at bounding box center [27, 122] width 9 height 9
click at [28, 222] on div at bounding box center [27, 221] width 9 height 9
click at [30, 269] on div at bounding box center [27, 270] width 9 height 9
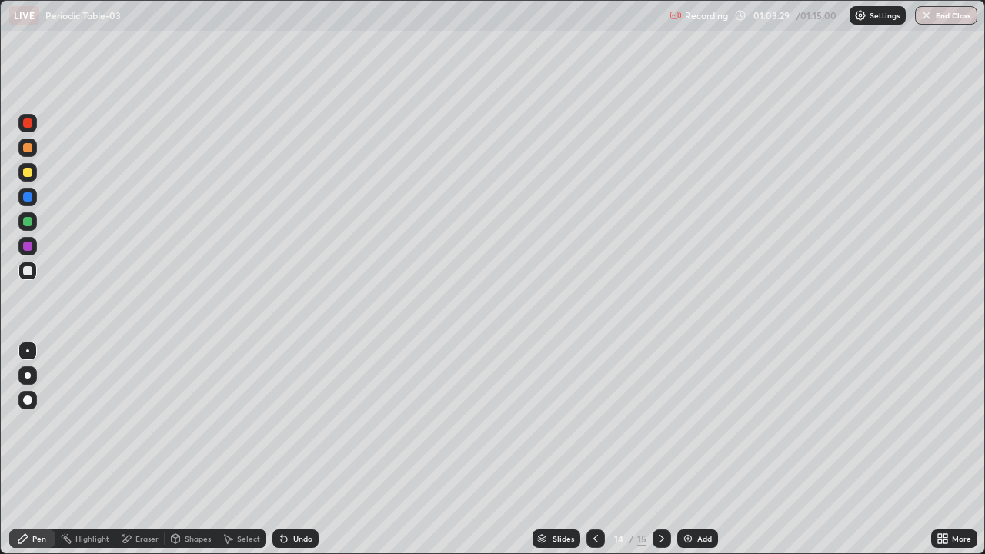
click at [25, 222] on div at bounding box center [27, 221] width 9 height 9
click at [281, 449] on icon at bounding box center [284, 539] width 6 height 6
click at [28, 265] on div at bounding box center [27, 271] width 18 height 18
click at [27, 225] on div at bounding box center [27, 221] width 9 height 9
click at [27, 247] on div at bounding box center [27, 246] width 9 height 9
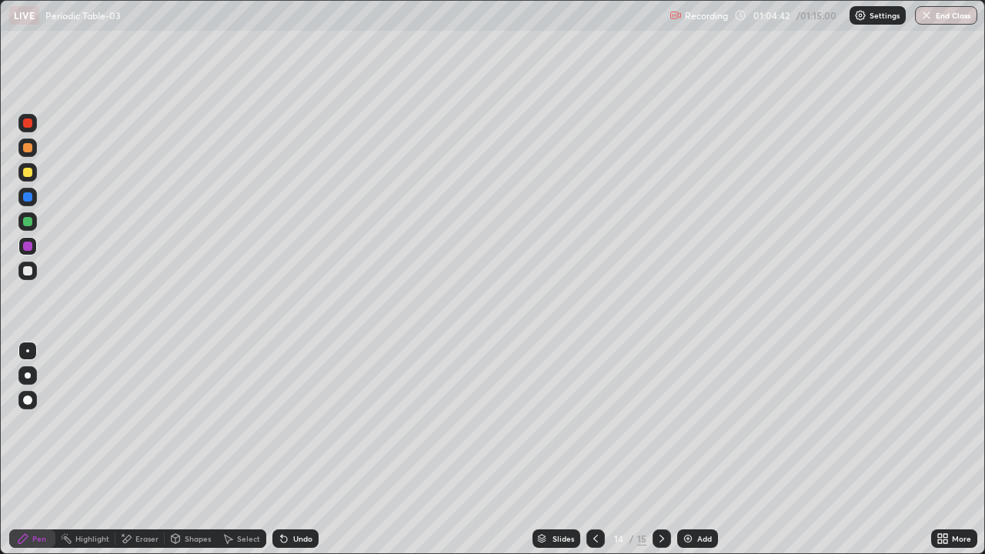
click at [33, 272] on div at bounding box center [27, 271] width 18 height 18
click at [31, 126] on div at bounding box center [27, 122] width 9 height 9
click at [28, 222] on div at bounding box center [27, 221] width 9 height 9
click at [31, 272] on div at bounding box center [27, 270] width 9 height 9
click at [28, 222] on div at bounding box center [27, 221] width 9 height 9
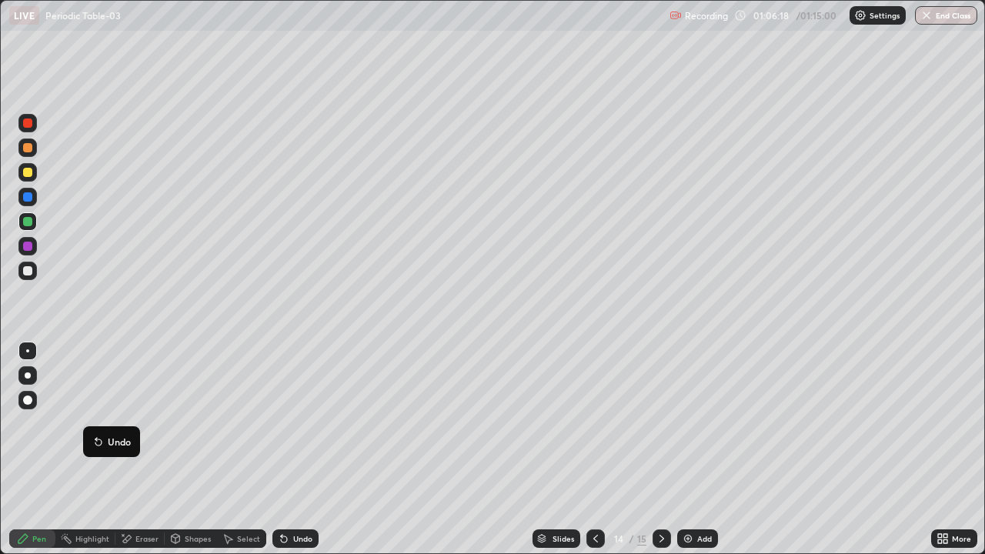
click at [34, 275] on div at bounding box center [27, 271] width 18 height 18
click at [28, 123] on div at bounding box center [27, 122] width 9 height 9
click at [34, 270] on div at bounding box center [27, 271] width 18 height 18
click at [25, 225] on div at bounding box center [27, 221] width 9 height 9
click at [31, 271] on div at bounding box center [27, 270] width 9 height 9
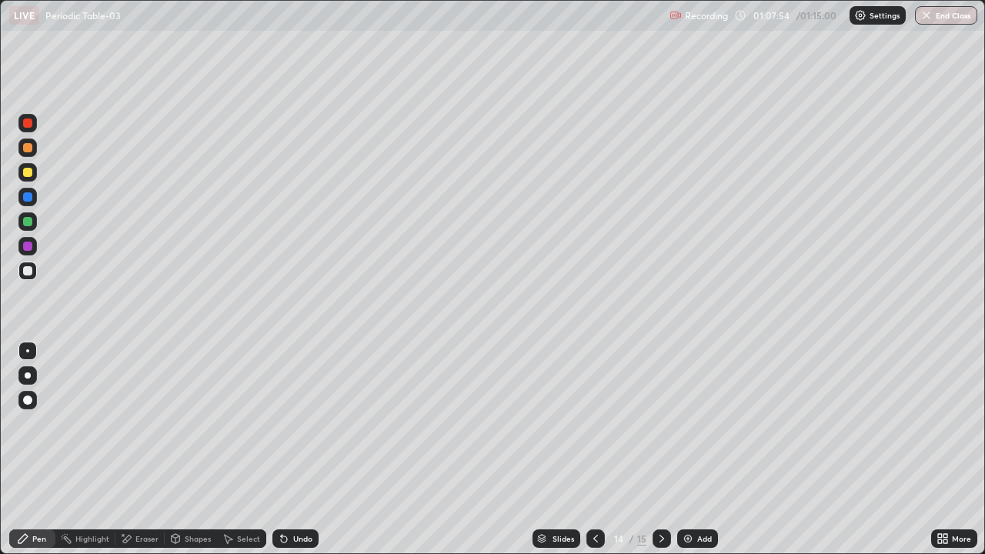
click at [29, 126] on div at bounding box center [27, 122] width 9 height 9
click at [25, 198] on div at bounding box center [27, 196] width 9 height 9
click at [654, 449] on div at bounding box center [661, 538] width 18 height 18
click at [25, 221] on div at bounding box center [27, 221] width 9 height 9
click at [35, 270] on div at bounding box center [27, 271] width 18 height 18
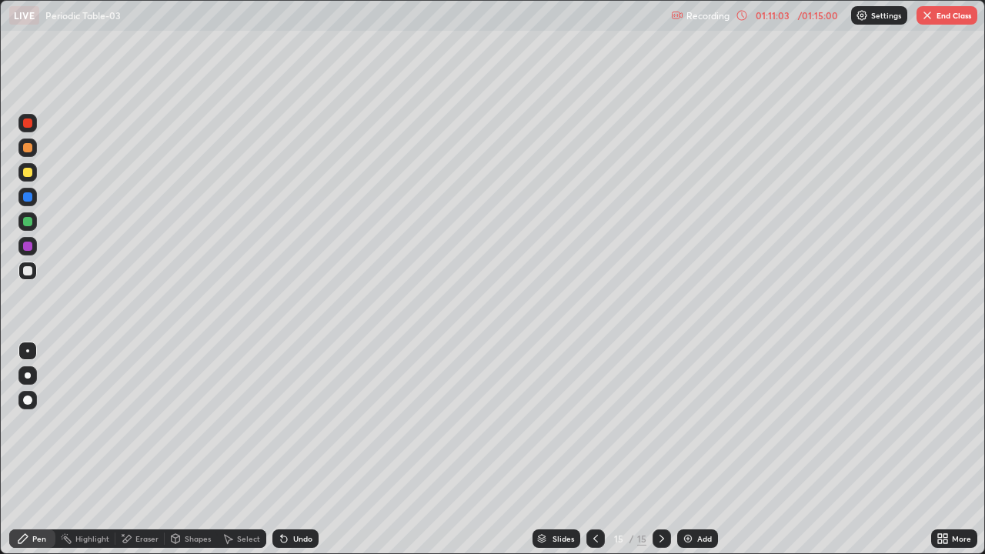
click at [299, 449] on div "Undo" at bounding box center [302, 539] width 19 height 8
click at [301, 449] on div "Undo" at bounding box center [302, 539] width 19 height 8
click at [949, 18] on button "End Class" at bounding box center [946, 15] width 61 height 18
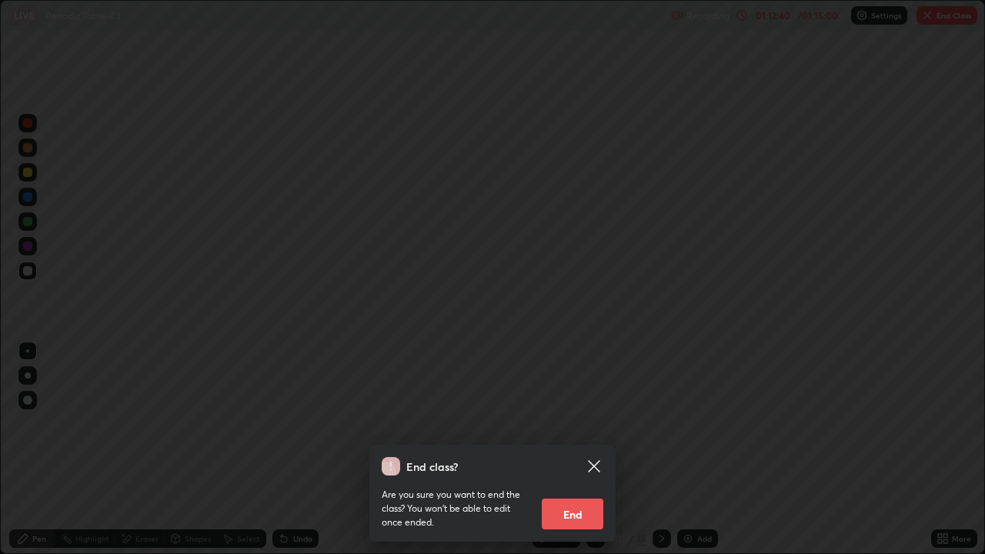
click at [584, 449] on button "End" at bounding box center [572, 513] width 62 height 31
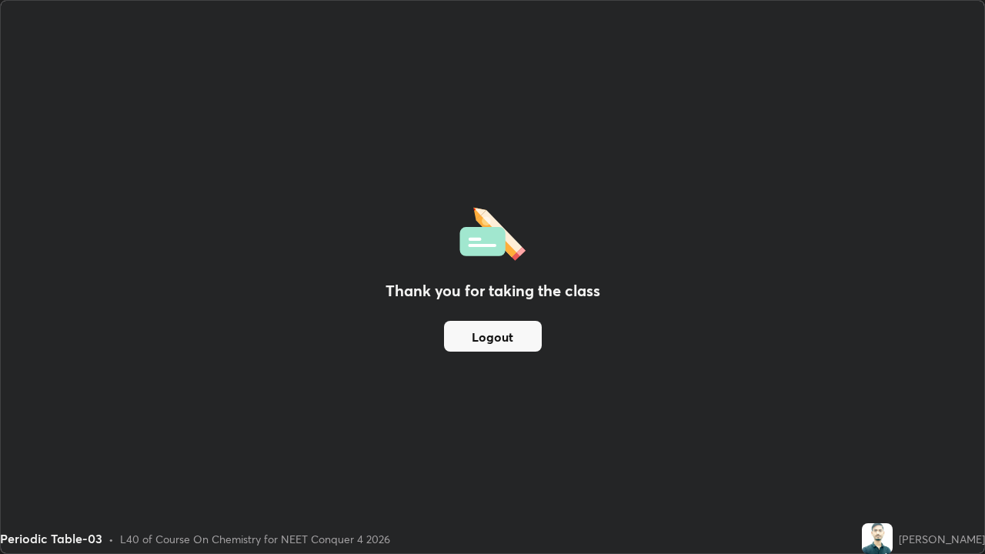
click at [499, 337] on button "Logout" at bounding box center [493, 336] width 98 height 31
